Goal: Task Accomplishment & Management: Complete application form

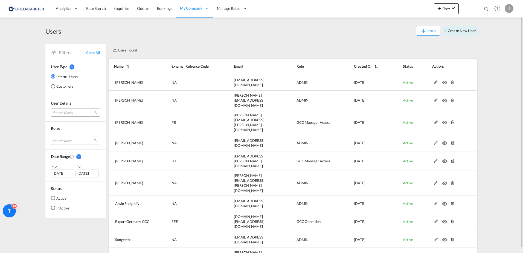
click at [71, 110] on md-select "Search Users [PERSON_NAME] [PERSON_NAME][EMAIL_ADDRESS][DOMAIN_NAME] tamizh Sel…" at bounding box center [75, 112] width 49 height 8
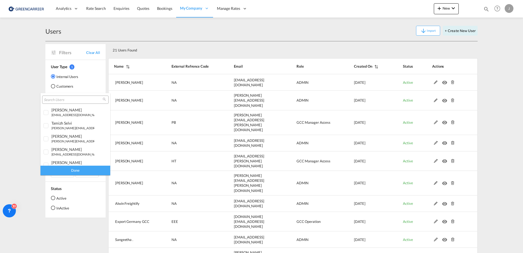
click at [59, 88] on md-backdrop at bounding box center [261, 126] width 523 height 253
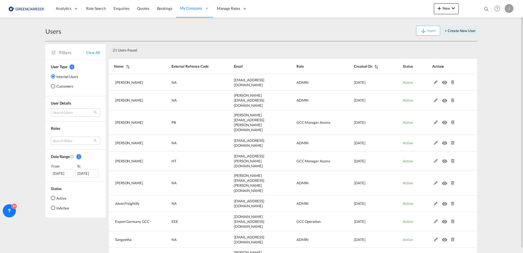
click at [53, 86] on div "Customers" at bounding box center [53, 86] width 4 height 4
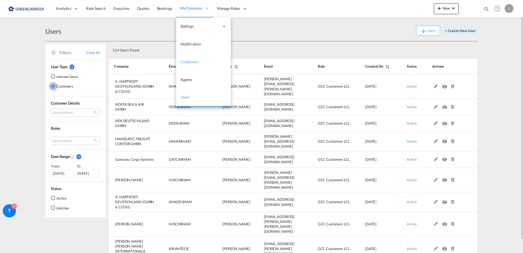
click at [186, 61] on span "Customers" at bounding box center [190, 61] width 18 height 5
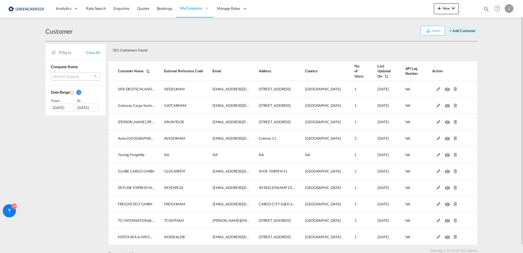
click at [63, 75] on md-select "Search Company sifa deutschland gmbh gateway cargo systems [PERSON_NAME] [PERSO…" at bounding box center [75, 76] width 49 height 8
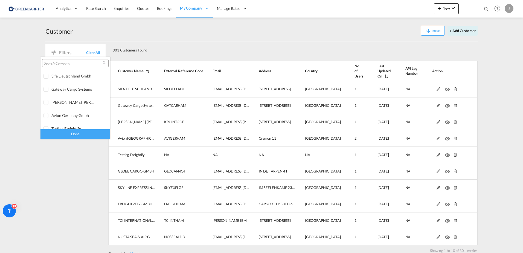
click at [59, 64] on input "search" at bounding box center [73, 63] width 59 height 5
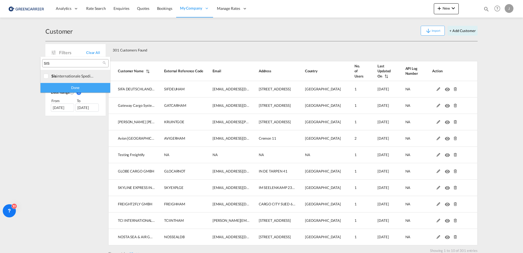
type input "SIS"
drag, startPoint x: 50, startPoint y: 77, endPoint x: 61, endPoint y: 84, distance: 13.3
click at [49, 77] on div at bounding box center [46, 76] width 5 height 5
click at [68, 88] on div "Done" at bounding box center [76, 88] width 70 height 10
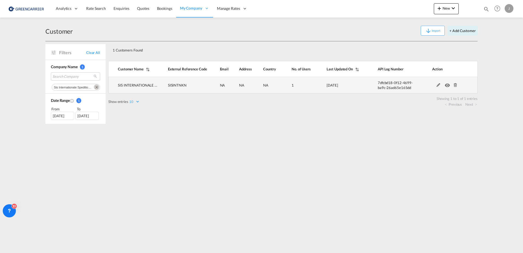
click at [455, 85] on md-icon at bounding box center [455, 85] width 7 height 4
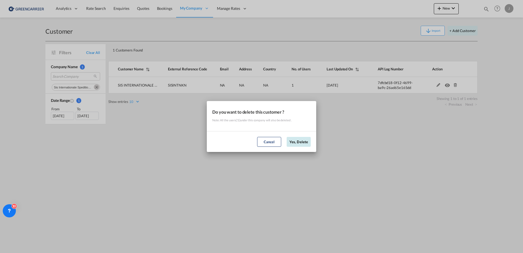
click at [294, 142] on button "Yes, Delete" at bounding box center [299, 142] width 24 height 10
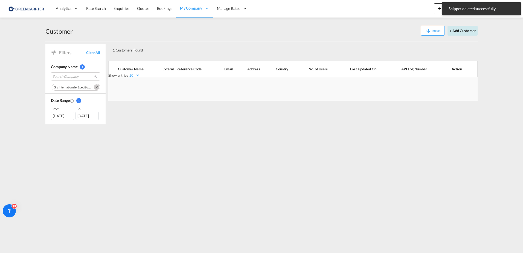
click at [466, 30] on button "+ Add Customer" at bounding box center [463, 31] width 30 height 10
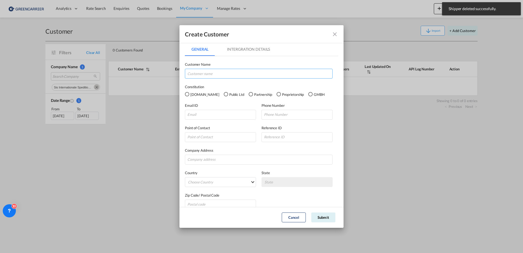
click at [228, 76] on input "GeneralIntergration Details ..." at bounding box center [259, 74] width 148 height 10
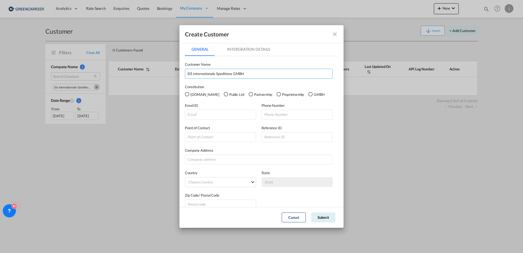
type input "SIS Internationale Speditions GMBH"
click at [308, 93] on div "GMBH" at bounding box center [310, 94] width 4 height 4
click at [199, 114] on input "GeneralIntergration Details ..." at bounding box center [220, 115] width 71 height 10
paste input "[EMAIL_ADDRESS][PERSON_NAME][DOMAIN_NAME]"
type input "[EMAIL_ADDRESS][PERSON_NAME][DOMAIN_NAME]"
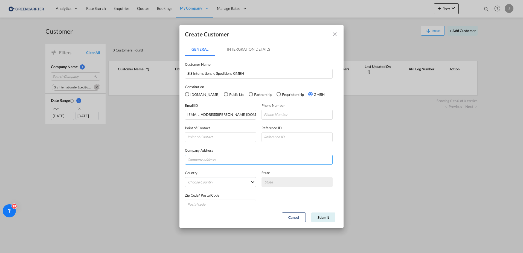
click at [211, 163] on input "GeneralIntergration Details ..." at bounding box center [259, 160] width 148 height 10
paste input "[STREET_ADDRESS]"
type input "[STREET_ADDRESS]"
click at [210, 183] on md-select "Choose Country [GEOGRAPHIC_DATA] [GEOGRAPHIC_DATA] [GEOGRAPHIC_DATA] [US_STATE]…" at bounding box center [220, 182] width 71 height 10
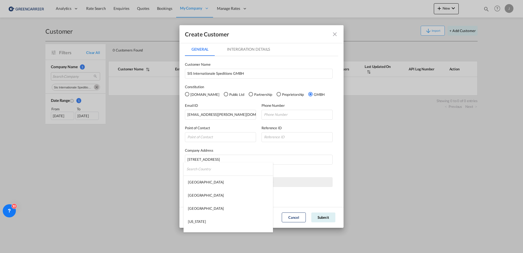
click at [203, 170] on input "search" at bounding box center [230, 168] width 86 height 13
type input "ger"
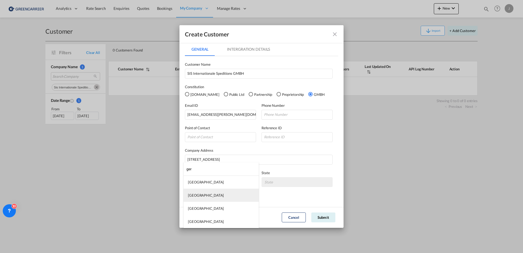
click at [208, 195] on md-option "[GEOGRAPHIC_DATA]" at bounding box center [221, 195] width 75 height 13
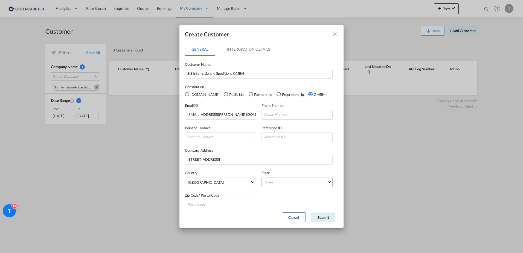
click at [280, 183] on md-select "State [GEOGRAPHIC_DATA] [GEOGRAPHIC_DATA] [GEOGRAPHIC_DATA] [GEOGRAPHIC_DATA] […" at bounding box center [297, 182] width 71 height 10
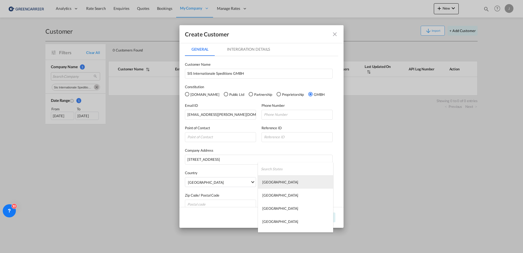
type md-option "[GEOGRAPHIC_DATA]"
type md-option "Neubeuern"
type md-option "Osterode"
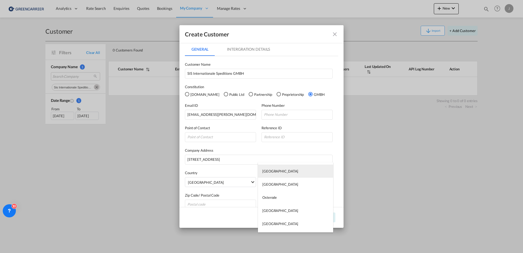
click at [287, 169] on div "[GEOGRAPHIC_DATA]" at bounding box center [280, 171] width 36 height 5
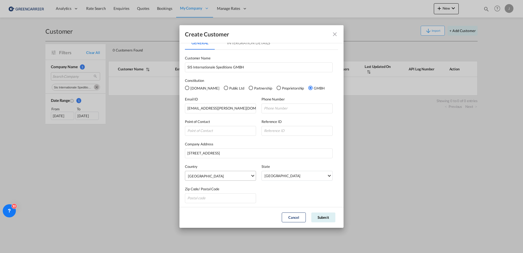
scroll to position [8, 0]
click at [204, 195] on input "GeneralIntergration Details ..." at bounding box center [220, 197] width 71 height 10
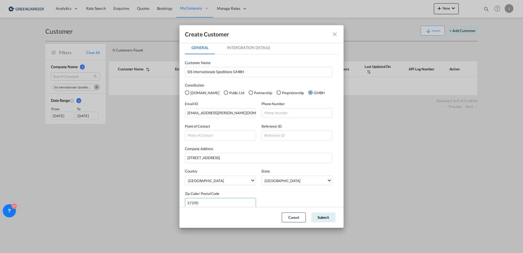
scroll to position [0, 0]
type input "57290"
click at [236, 50] on md-tab-item "Intergration Details" at bounding box center [249, 49] width 56 height 13
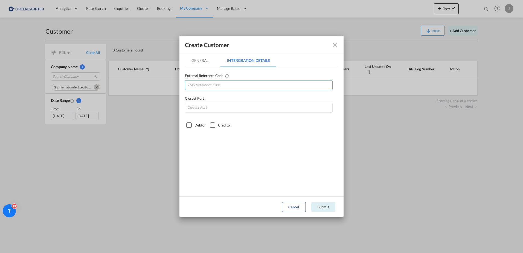
click at [206, 85] on input "GeneralIntergration Details ..." at bounding box center [259, 85] width 148 height 10
type input "SISINTNKN"
type input "DEHAM"
click at [192, 125] on div "Debtor" at bounding box center [188, 124] width 5 height 5
click at [327, 205] on button "Submit" at bounding box center [323, 207] width 24 height 10
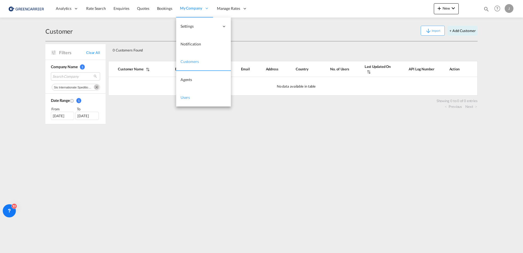
click at [188, 97] on span "Users" at bounding box center [186, 97] width 10 height 5
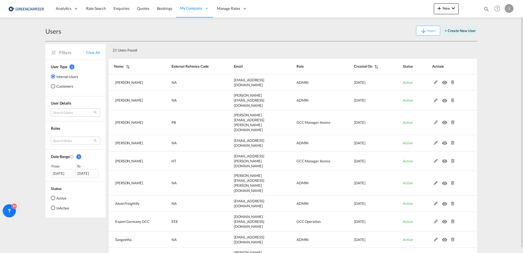
click at [61, 86] on md-radio-button "Customers" at bounding box center [64, 85] width 27 height 5
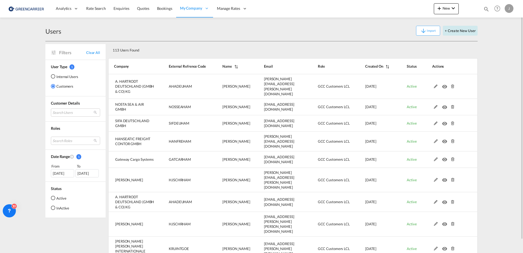
click at [461, 29] on button "+ Create New User" at bounding box center [460, 31] width 35 height 10
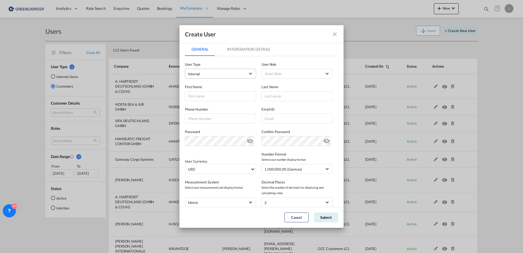
click at [211, 75] on span "Internal" at bounding box center [216, 73] width 57 height 5
click at [201, 87] on span "Customer" at bounding box center [196, 87] width 15 height 4
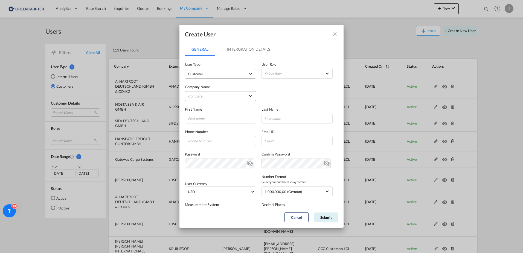
click at [205, 96] on md-select "Company [PERSON_NAME] & Co. GmbH Avion Germany Gmbh BENDIX TRANSPORT DANMARK CA…" at bounding box center [220, 96] width 71 height 10
drag, startPoint x: 317, startPoint y: 100, endPoint x: 295, endPoint y: 104, distance: 22.6
click at [317, 100] on md-backdrop at bounding box center [261, 126] width 523 height 253
click at [202, 97] on md-select "Company" at bounding box center [220, 96] width 71 height 10
click at [204, 86] on input "search" at bounding box center [231, 83] width 96 height 13
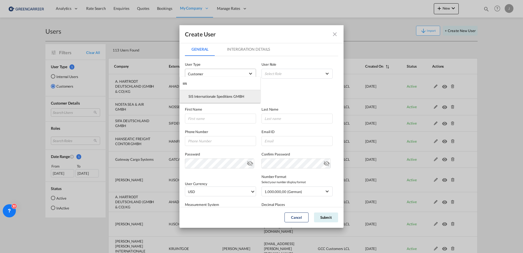
type input "sis"
click at [216, 96] on div "SIS Internationale Speditions GMBH" at bounding box center [217, 96] width 56 height 5
drag, startPoint x: 206, startPoint y: 119, endPoint x: 225, endPoint y: 119, distance: 18.9
click at [206, 119] on input "GeneralIntergration Details ..." at bounding box center [220, 119] width 71 height 10
type input "[PERSON_NAME]"
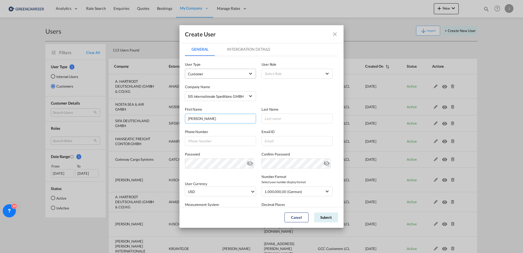
drag, startPoint x: 235, startPoint y: 120, endPoint x: 201, endPoint y: 122, distance: 34.3
click at [201, 122] on input "[PERSON_NAME]" at bounding box center [220, 119] width 71 height 10
drag, startPoint x: 287, startPoint y: 118, endPoint x: 272, endPoint y: 118, distance: 14.8
click at [287, 118] on input "GeneralIntergration Details ..." at bounding box center [297, 119] width 71 height 10
paste input "Panthel"
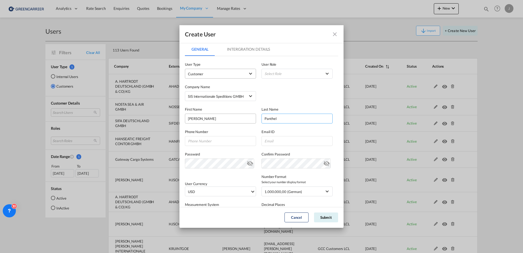
type input "Panthel"
drag, startPoint x: 224, startPoint y: 117, endPoint x: 199, endPoint y: 118, distance: 24.7
click at [199, 118] on input "[PERSON_NAME]" at bounding box center [220, 119] width 71 height 10
type input "Marina"
click at [202, 139] on input "GeneralIntergration Details ..." at bounding box center [220, 141] width 71 height 10
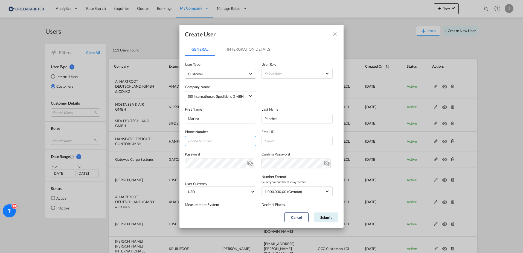
paste input "02735789383"
type input "02735789383"
click at [274, 139] on input "GeneralIntergration Details ..." at bounding box center [297, 141] width 71 height 10
paste input "[EMAIL_ADDRESS][PERSON_NAME][DOMAIN_NAME]"
type input "[EMAIL_ADDRESS][PERSON_NAME][DOMAIN_NAME]"
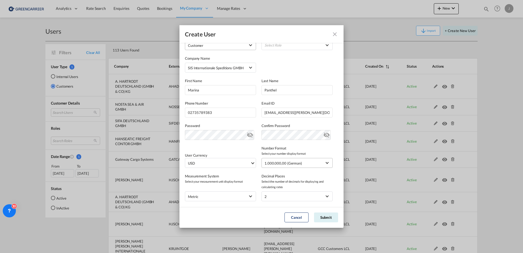
scroll to position [60, 0]
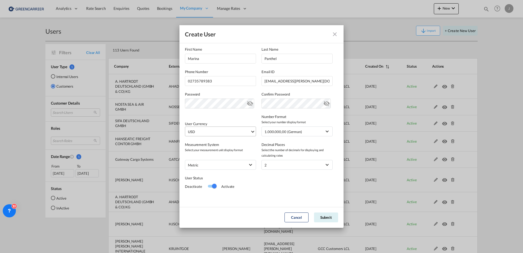
click at [194, 132] on span "USD" at bounding box center [219, 131] width 62 height 5
drag, startPoint x: 201, startPoint y: 133, endPoint x: 201, endPoint y: 129, distance: 4.1
click at [201, 133] on md-select-header at bounding box center [230, 128] width 91 height 13
click at [201, 129] on input "search" at bounding box center [228, 129] width 80 height 5
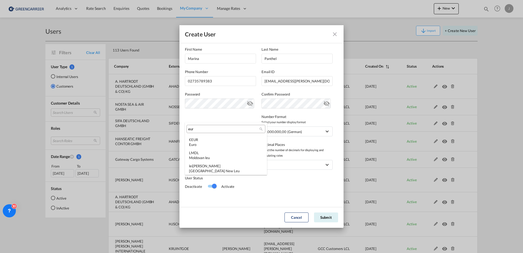
scroll to position [0, 0]
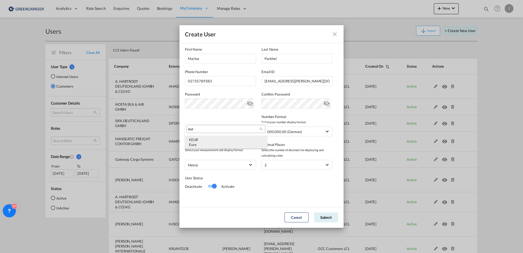
type input "eur"
click at [204, 136] on md-option "€ EUR Euro" at bounding box center [226, 141] width 82 height 13
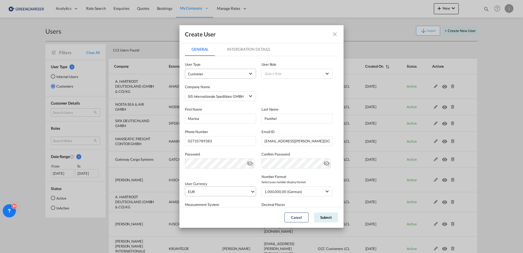
click at [244, 48] on md-tab-item "Intergration Details" at bounding box center [249, 49] width 56 height 13
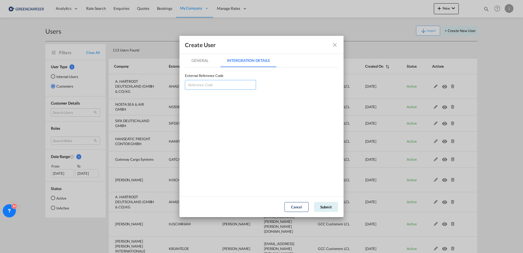
click at [202, 81] on input "GeneralIntergration Details ..." at bounding box center [220, 85] width 71 height 10
type input "SISINTNKN"
click at [327, 204] on button "Submit" at bounding box center [326, 207] width 24 height 10
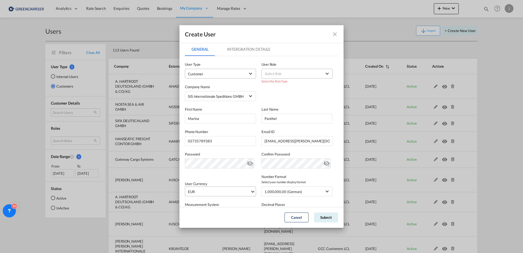
click at [277, 74] on md-select "Select Role BCO GLOBAL GCC Customers FCL USER_DEFINED GCC Customers LCL USER_DE…" at bounding box center [297, 74] width 71 height 10
click at [276, 102] on div "GCC Customers LCL USER_DEFINED" at bounding box center [279, 100] width 32 height 5
click at [328, 218] on button "Submit" at bounding box center [326, 217] width 24 height 10
